Goal: Navigation & Orientation: Find specific page/section

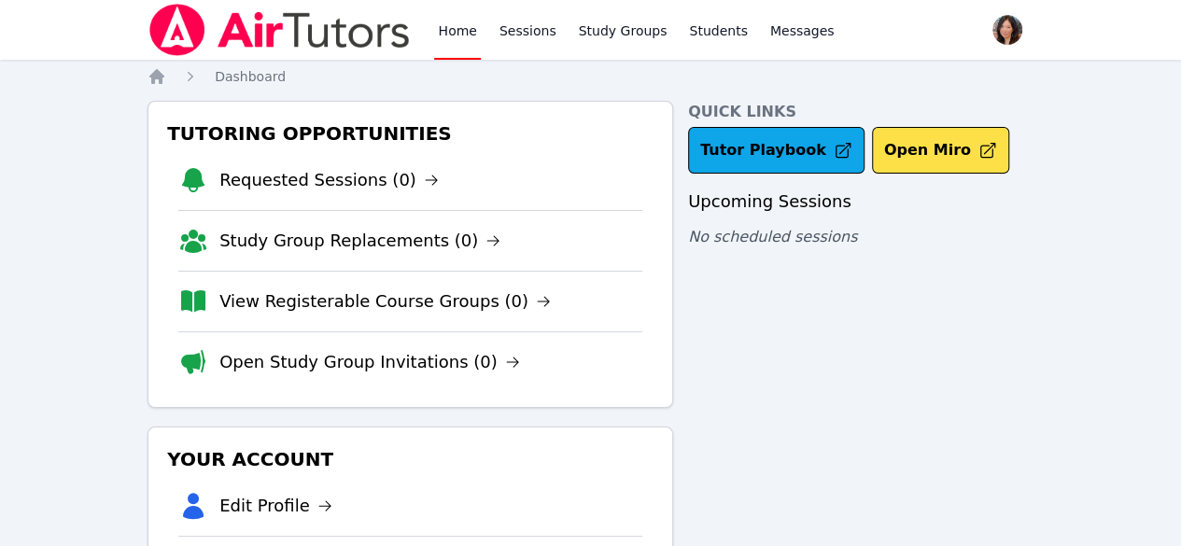
click at [68, 234] on div "Home Sessions Study Groups Students Messages Open user menu [PERSON_NAME] Open …" at bounding box center [590, 385] width 1181 height 771
click at [474, 40] on link "Home" at bounding box center [457, 30] width 46 height 60
drag, startPoint x: 474, startPoint y: 40, endPoint x: 538, endPoint y: 46, distance: 63.7
click at [538, 46] on link "Sessions" at bounding box center [528, 30] width 64 height 60
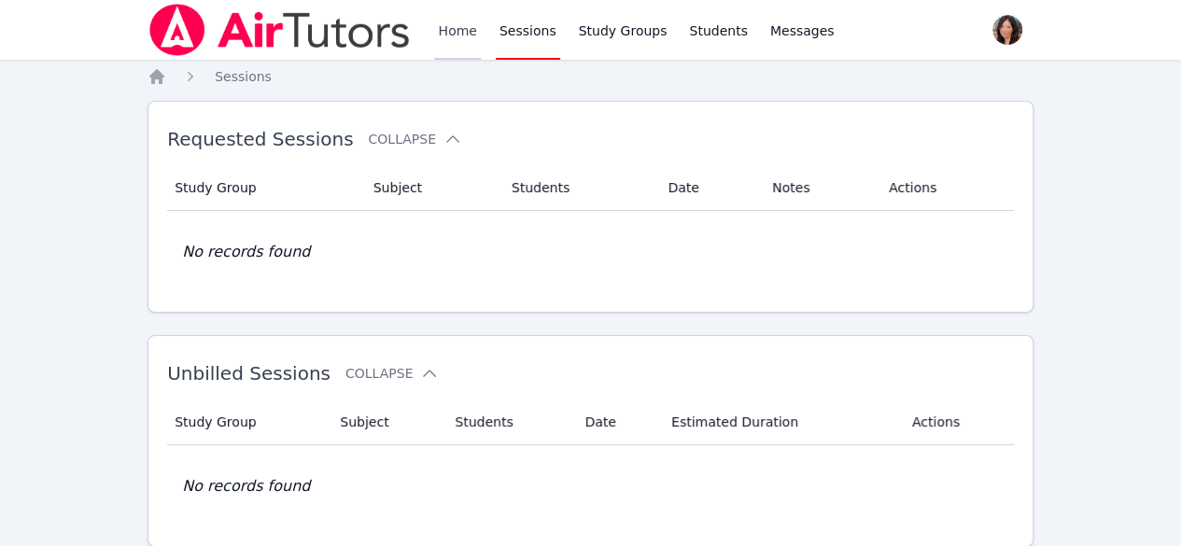
click at [436, 35] on link "Home" at bounding box center [457, 30] width 46 height 60
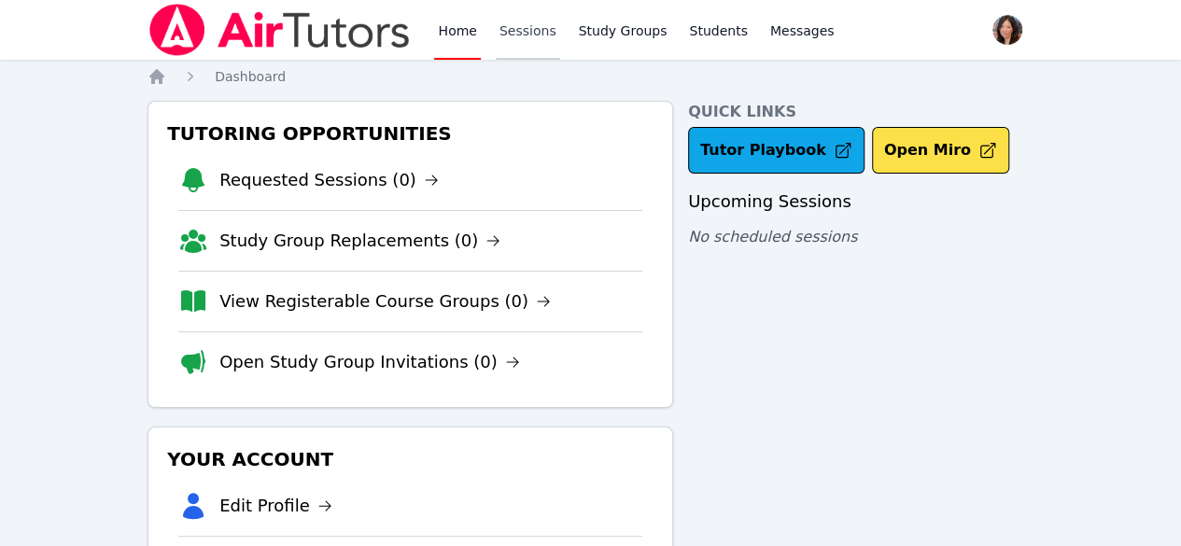
click at [496, 31] on link "Sessions" at bounding box center [528, 30] width 64 height 60
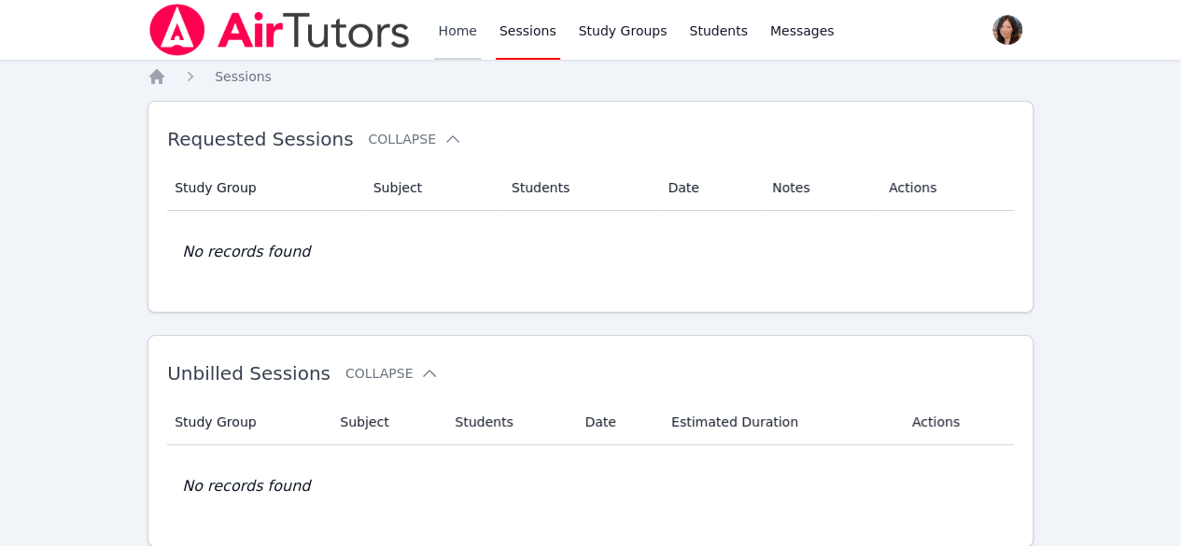
click at [470, 28] on link "Home" at bounding box center [457, 30] width 46 height 60
